Goal: Communication & Community: Ask a question

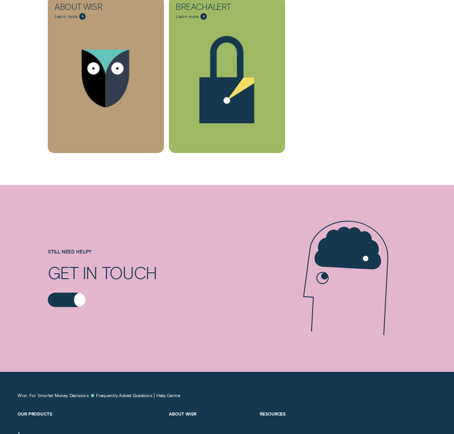
scroll to position [405, 0]
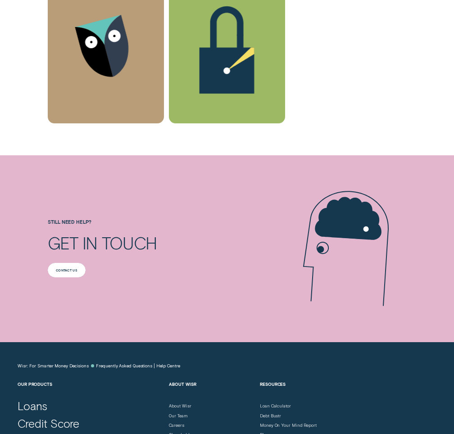
click at [64, 269] on div "Contact us" at bounding box center [67, 270] width 22 height 3
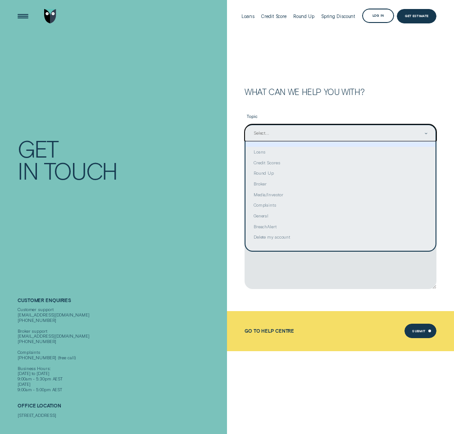
click at [269, 132] on div "Select..." at bounding box center [340, 133] width 175 height 7
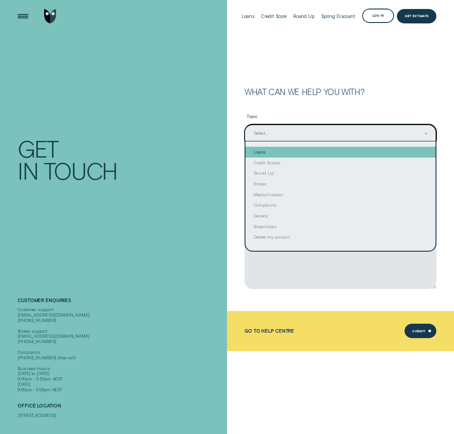
click at [264, 152] on div "Loans" at bounding box center [340, 152] width 190 height 11
type input "Loans"
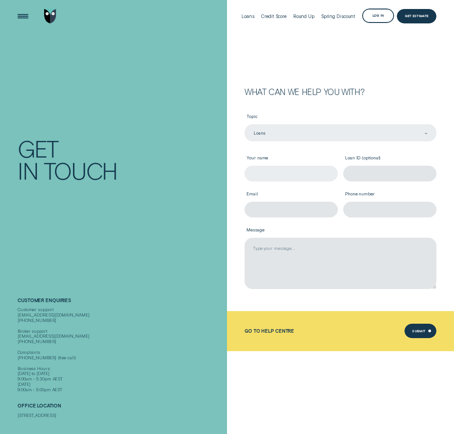
click at [257, 174] on input "Your name" at bounding box center [291, 174] width 93 height 16
type input "Gregory J McCutcheon"
click at [261, 206] on input "Email" at bounding box center [291, 210] width 93 height 16
type input "g4mac1@gmail.com"
click at [359, 212] on input "Phone number" at bounding box center [389, 210] width 93 height 16
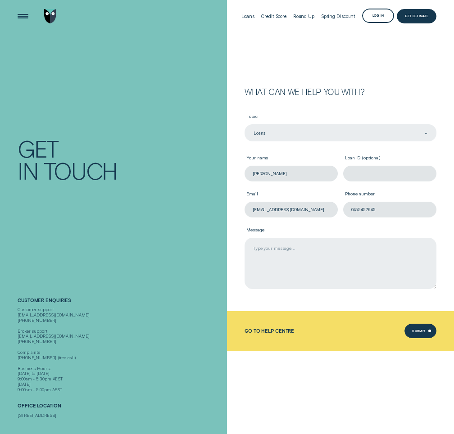
type input "0455457645"
click at [291, 242] on textarea "Message" at bounding box center [341, 263] width 192 height 51
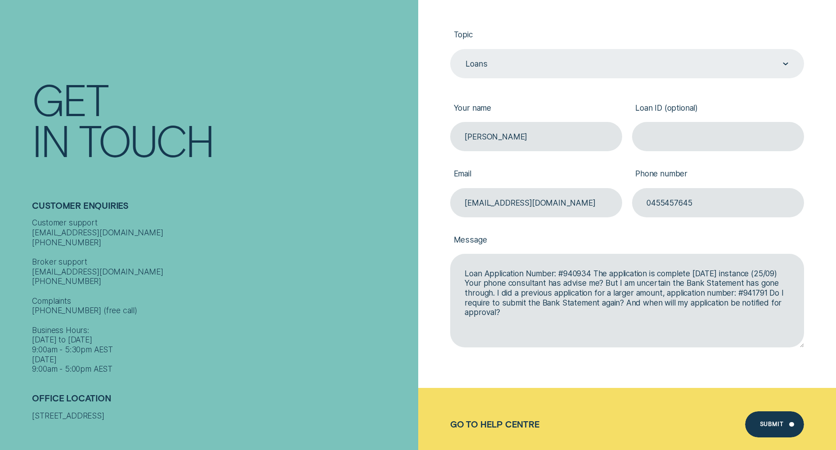
scroll to position [180, 0]
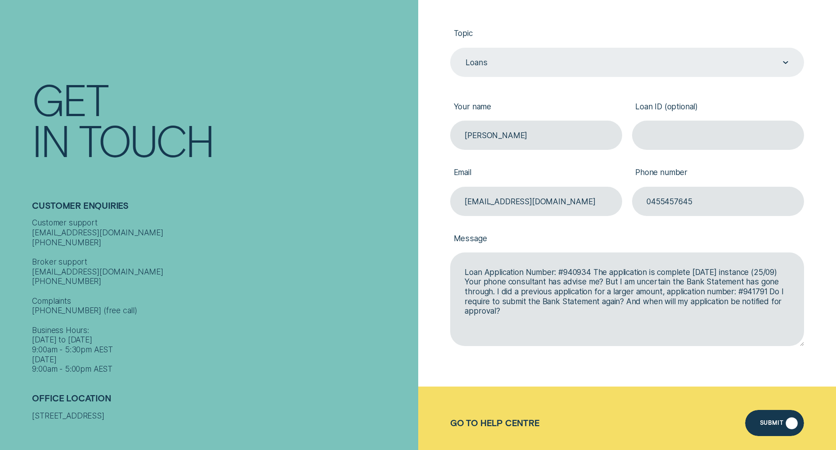
type textarea "Loan Application Number: #940934 The application is complete today's instance (…"
click at [454, 423] on div "Submit" at bounding box center [771, 424] width 23 height 5
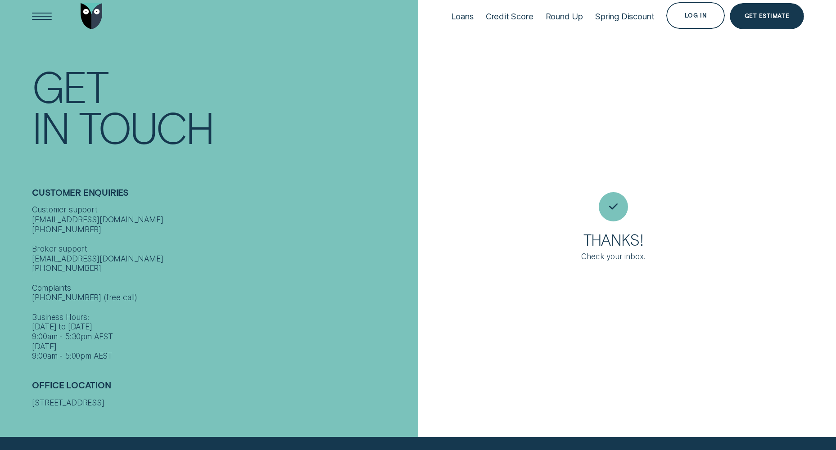
scroll to position [0, 0]
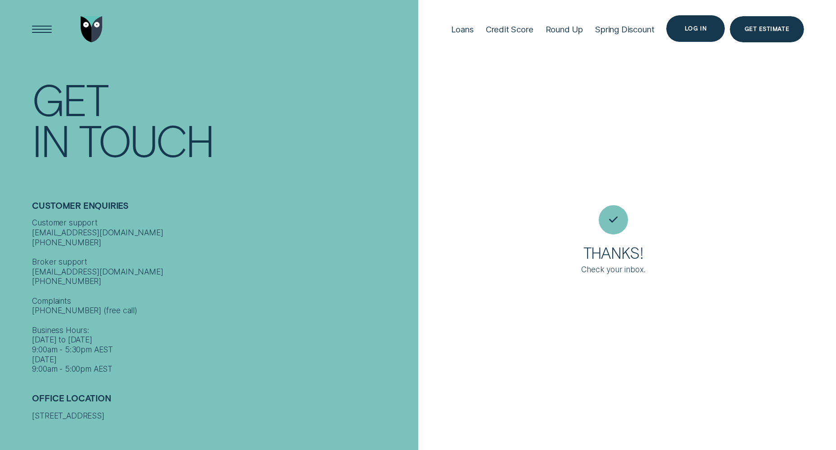
click at [454, 27] on div "Log in" at bounding box center [696, 28] width 22 height 5
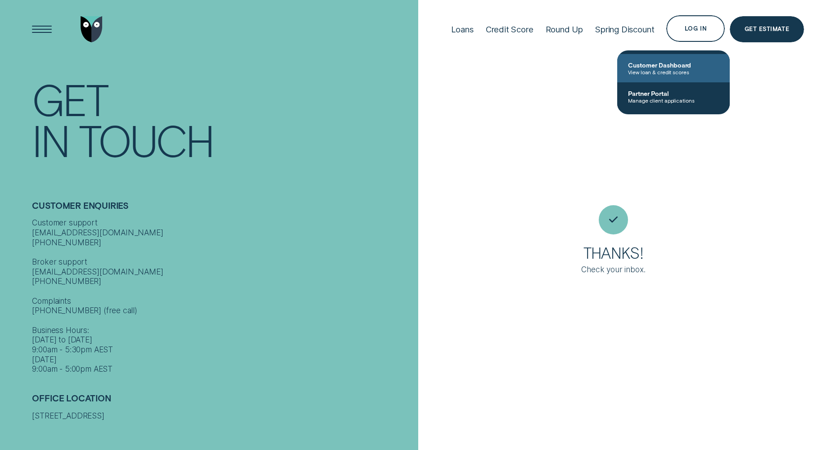
click at [454, 67] on span "Customer Dashboard" at bounding box center [673, 65] width 91 height 8
